Goal: Task Accomplishment & Management: Use online tool/utility

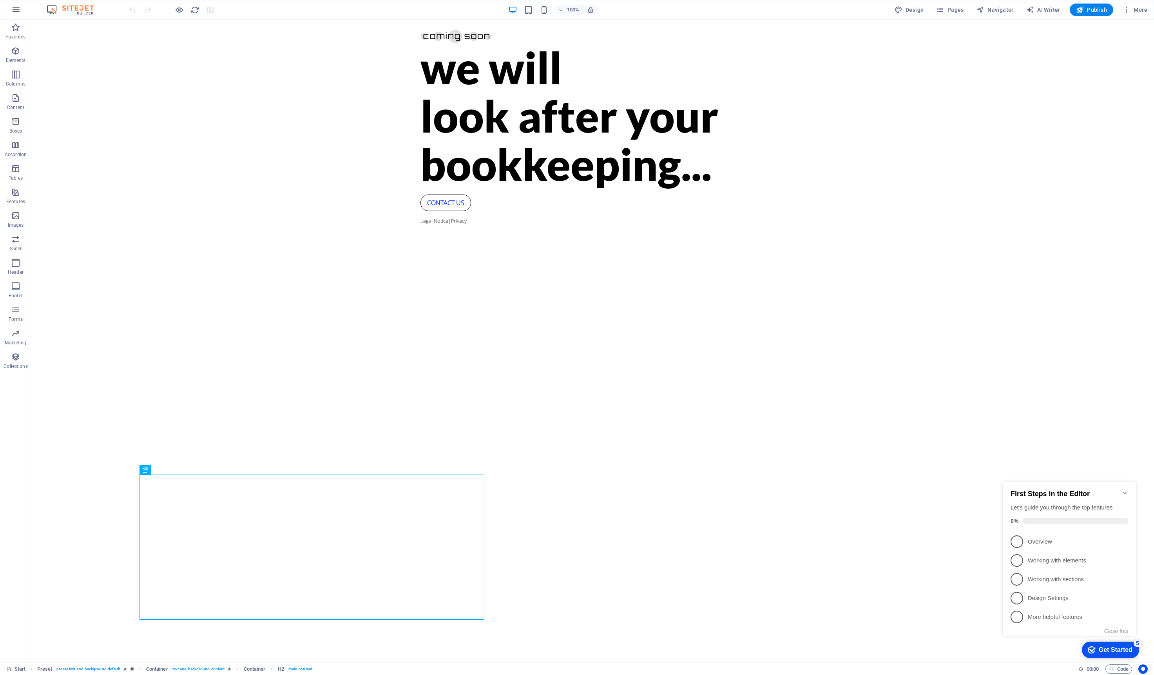
click at [15, 11] on icon "button" at bounding box center [15, 9] width 9 height 9
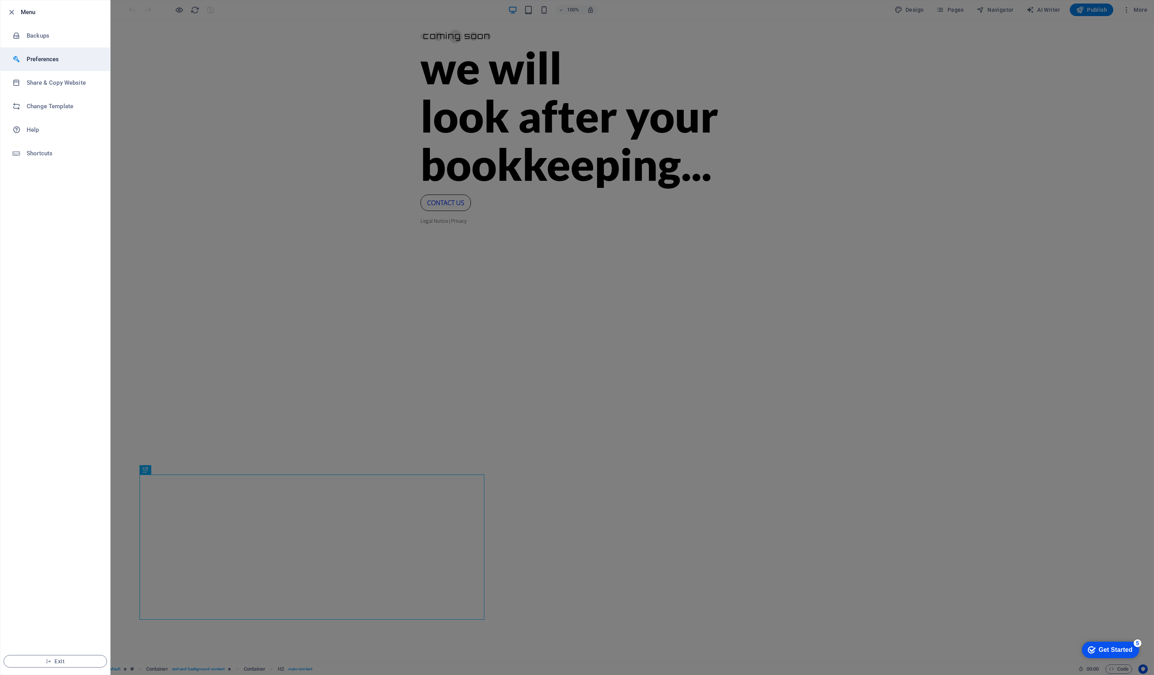
click at [50, 56] on h6 "Preferences" at bounding box center [63, 58] width 73 height 9
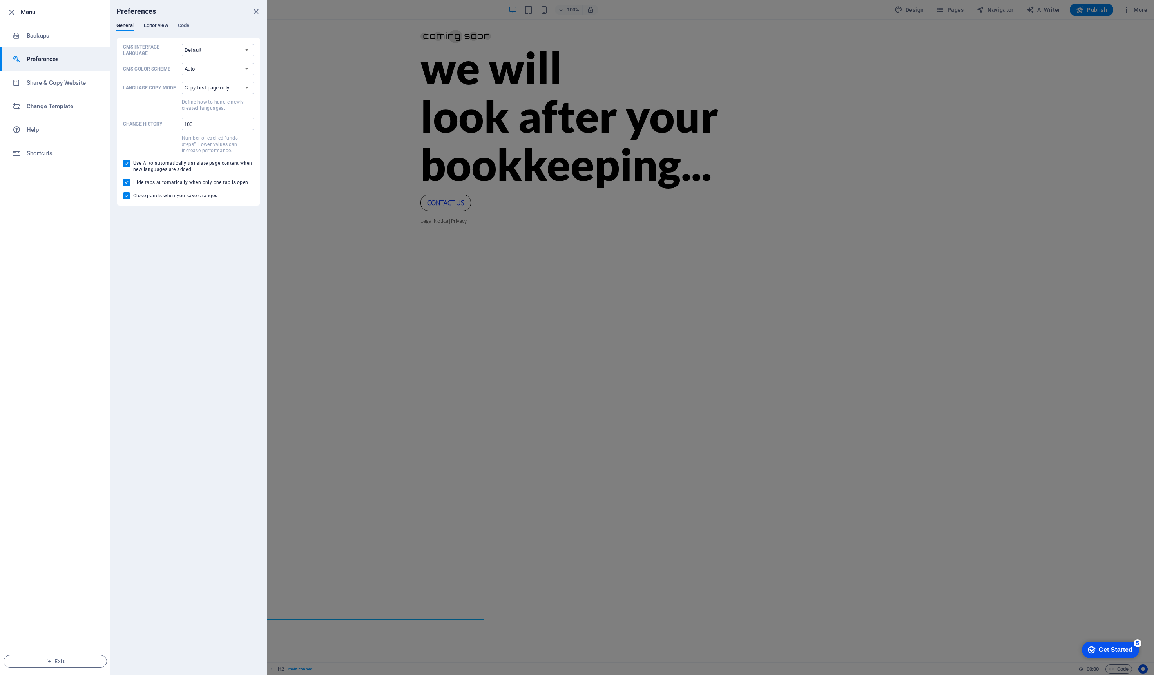
click at [145, 24] on span "Editor view" at bounding box center [156, 26] width 25 height 11
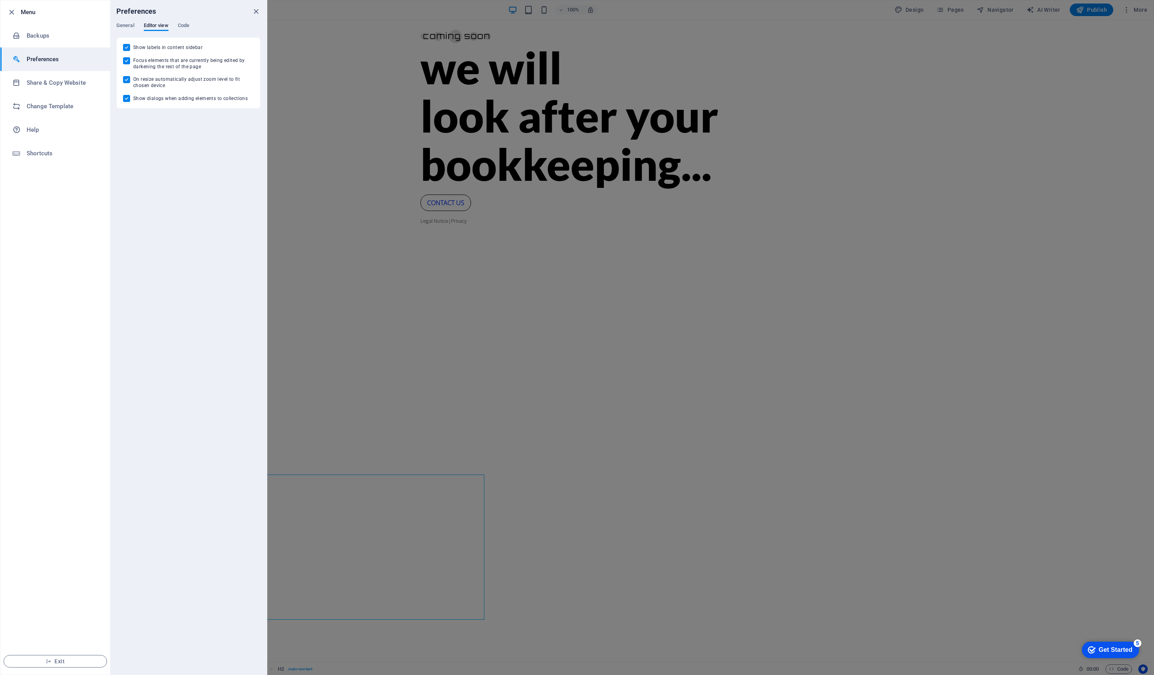
click at [189, 24] on span "Code" at bounding box center [183, 26] width 11 height 11
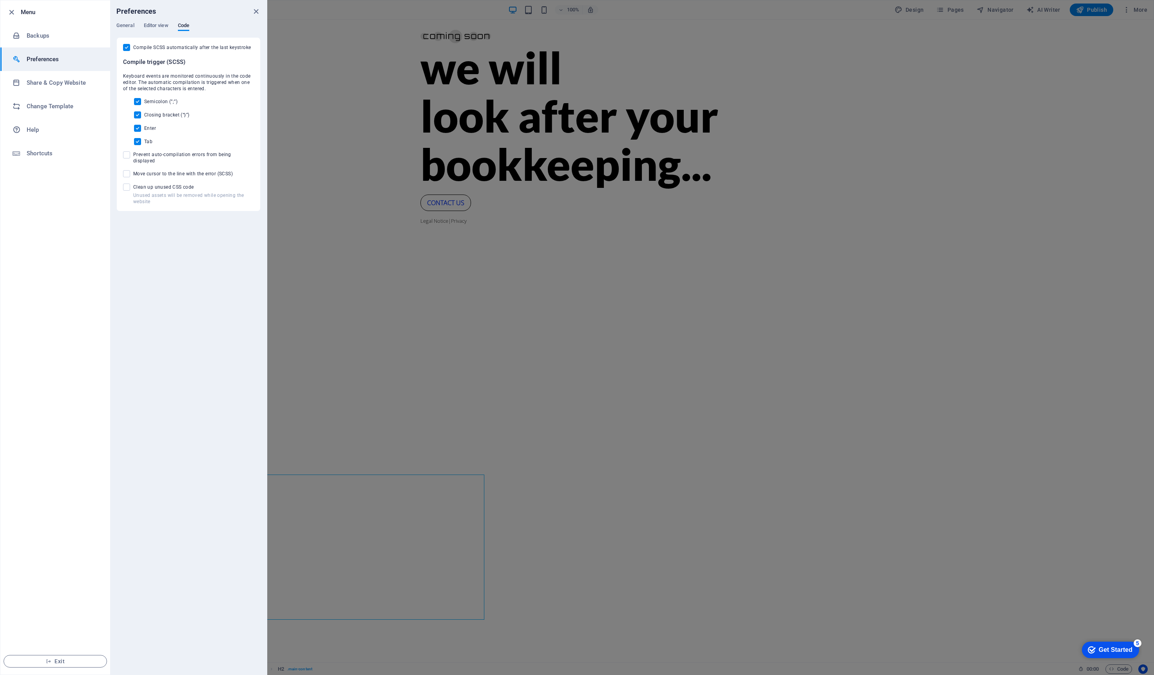
click at [254, 14] on icon "close" at bounding box center [256, 11] width 9 height 9
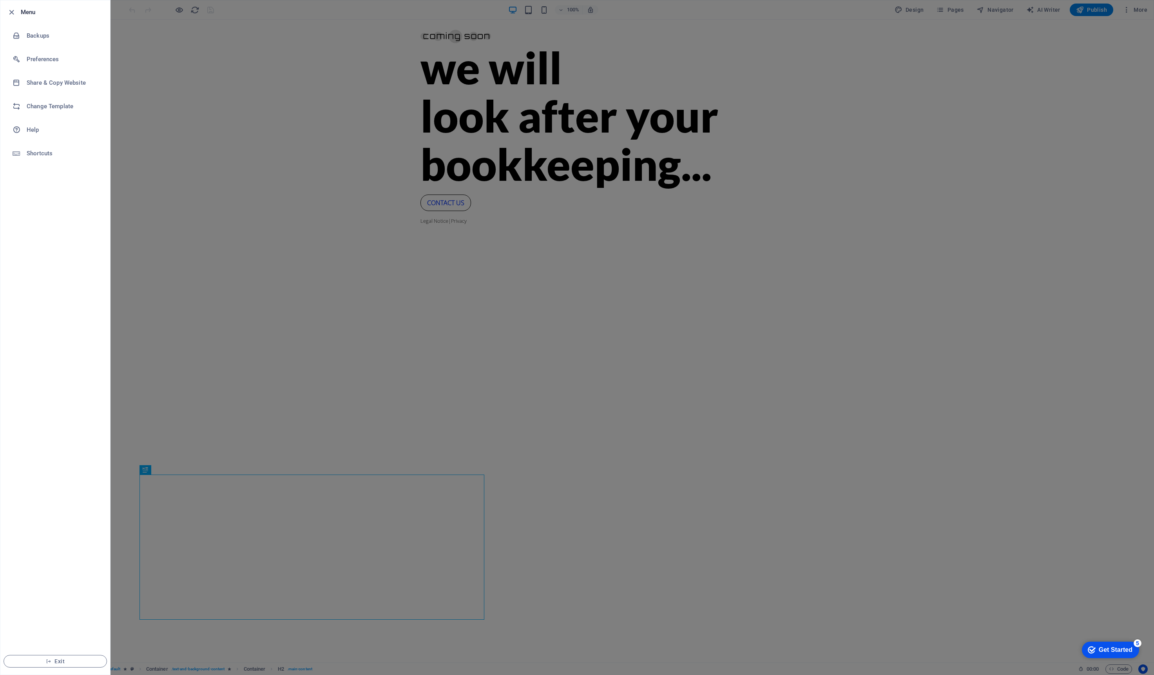
click at [858, 26] on div at bounding box center [577, 337] width 1154 height 675
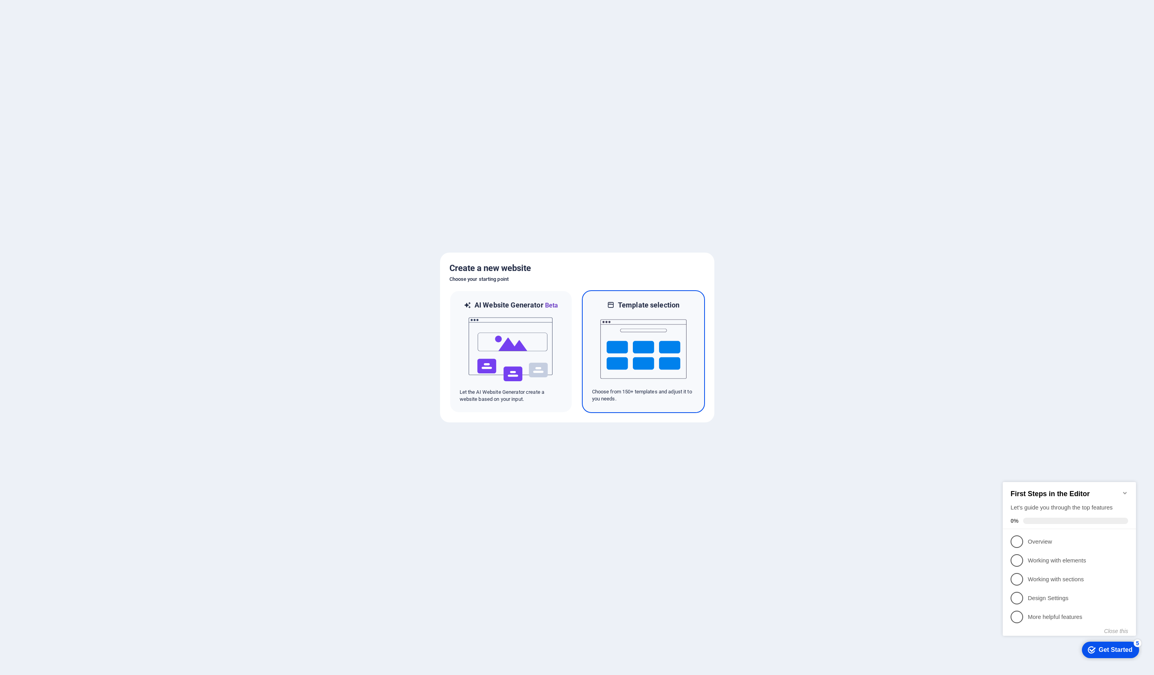
click at [640, 340] on img at bounding box center [644, 349] width 86 height 78
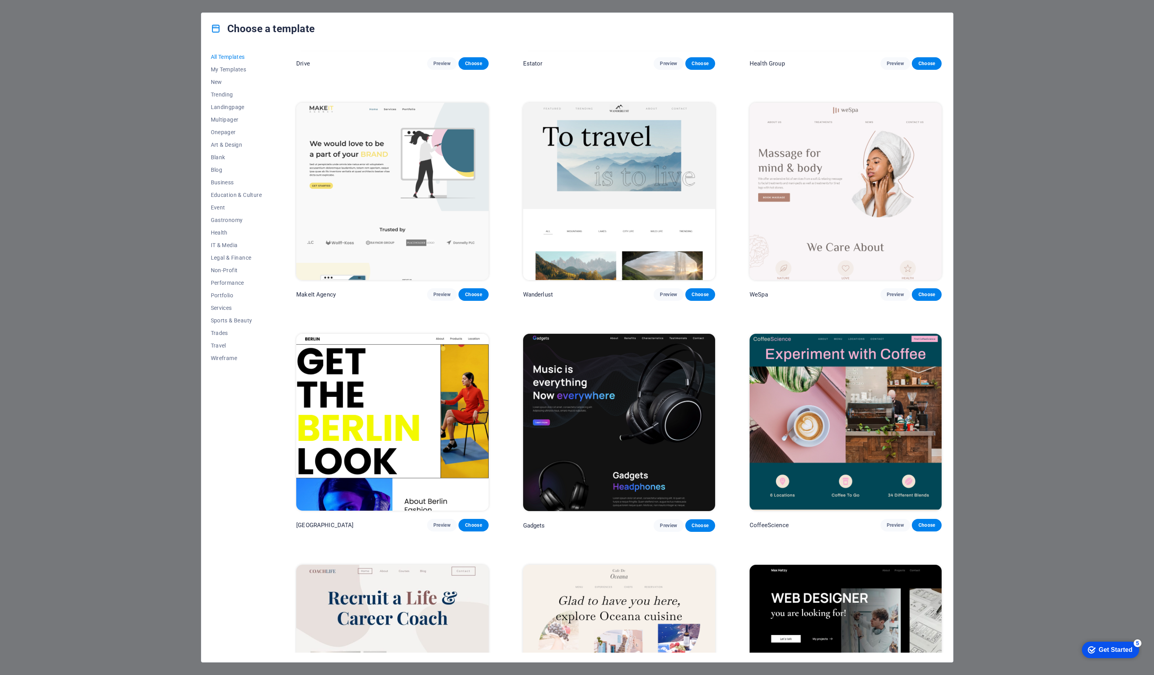
scroll to position [2258, 0]
click at [466, 521] on span "Choose" at bounding box center [473, 524] width 17 height 6
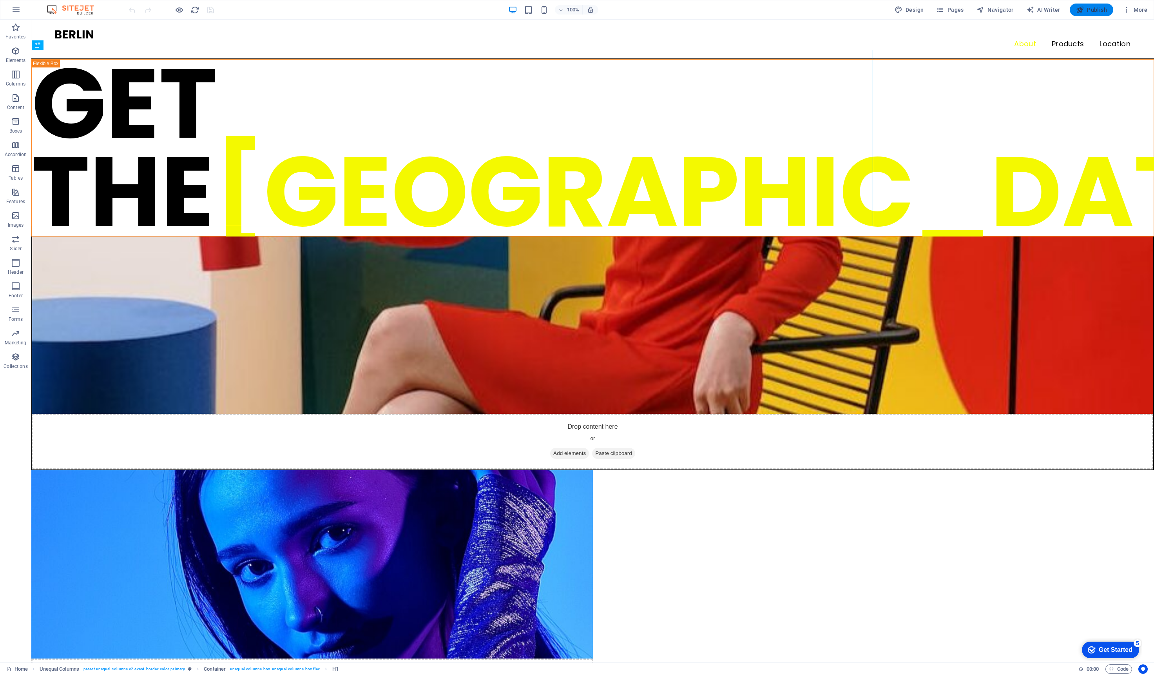
click at [1098, 15] on button "Publish" at bounding box center [1092, 10] width 44 height 13
